Goal: Navigation & Orientation: Find specific page/section

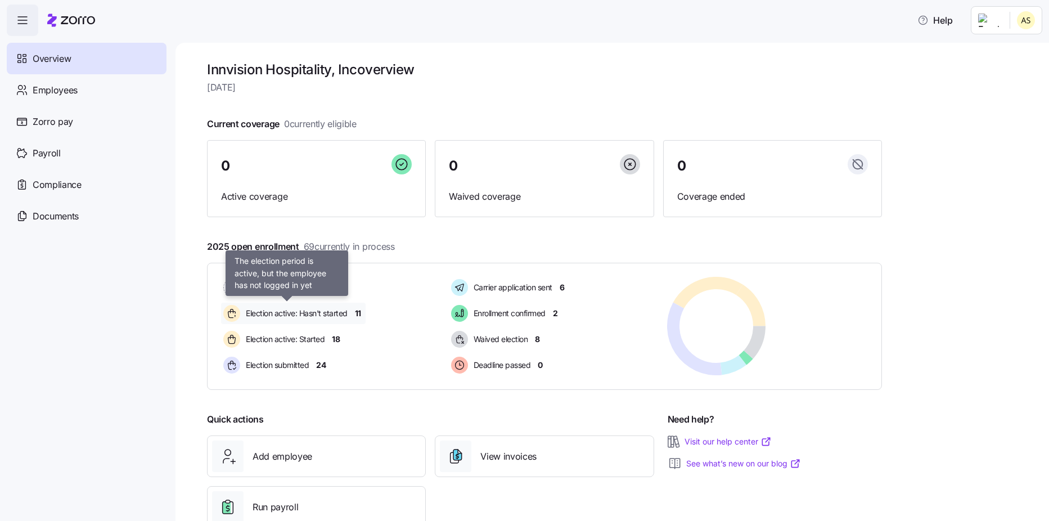
click at [304, 311] on span "Election active: Hasn't started" at bounding box center [295, 313] width 105 height 11
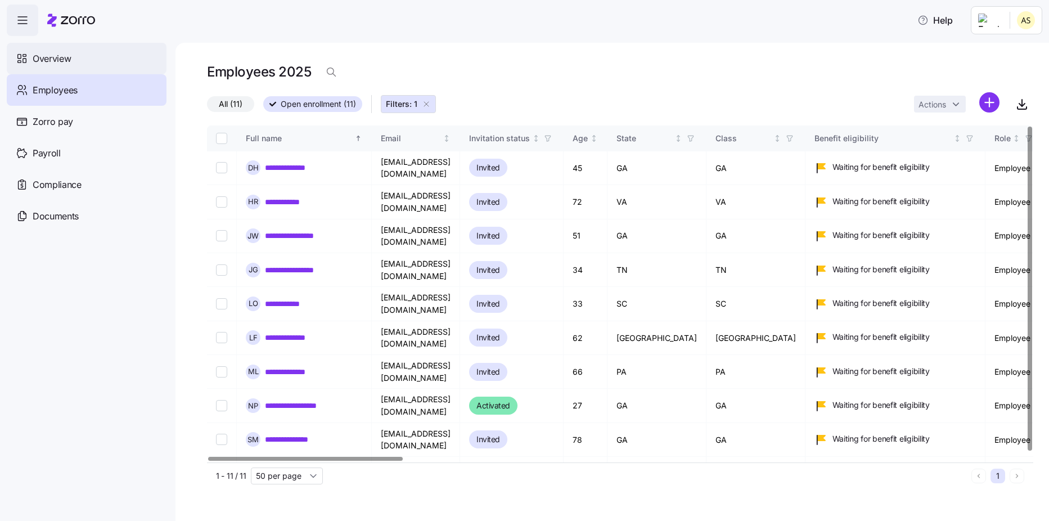
click at [49, 66] on div "Overview" at bounding box center [87, 59] width 160 height 32
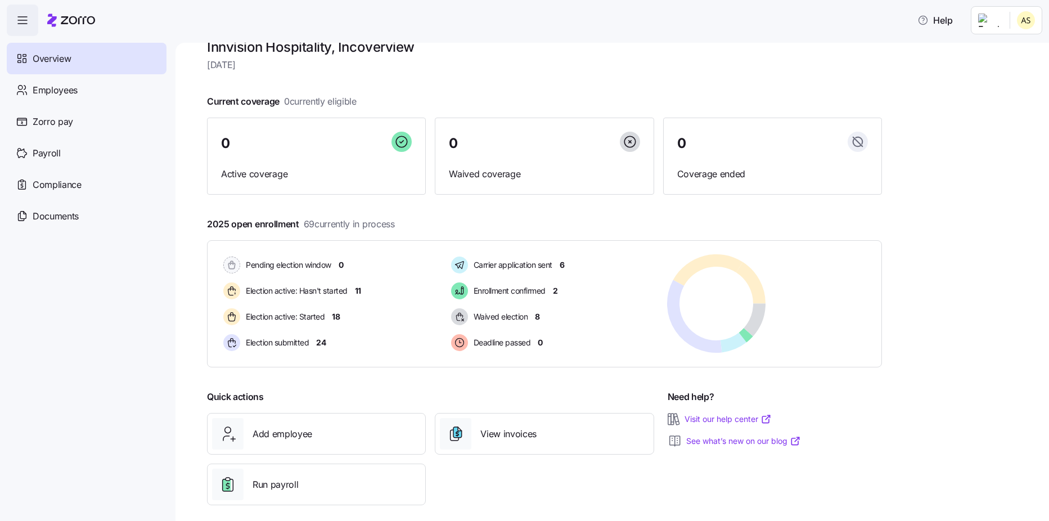
scroll to position [34, 0]
